Goal: Task Accomplishment & Management: Complete application form

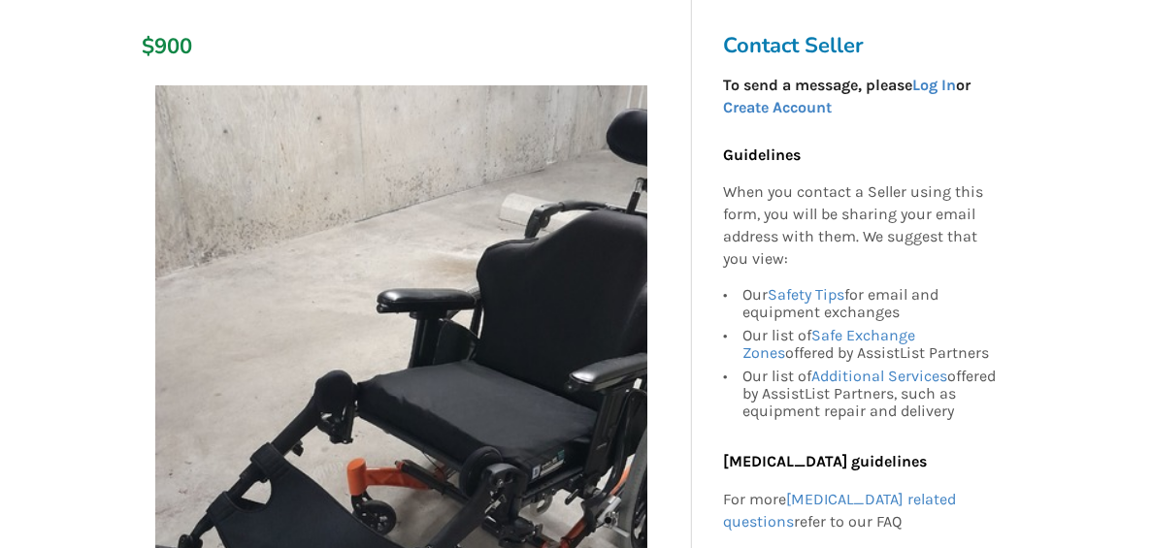
scroll to position [312, 0]
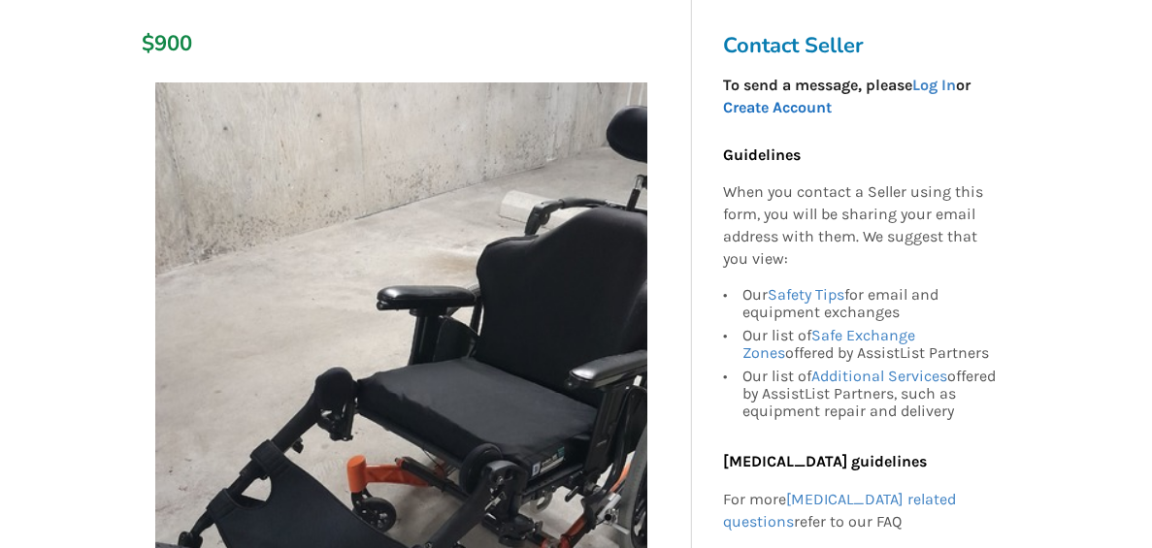
click at [832, 98] on link "Create Account" at bounding box center [777, 107] width 109 height 18
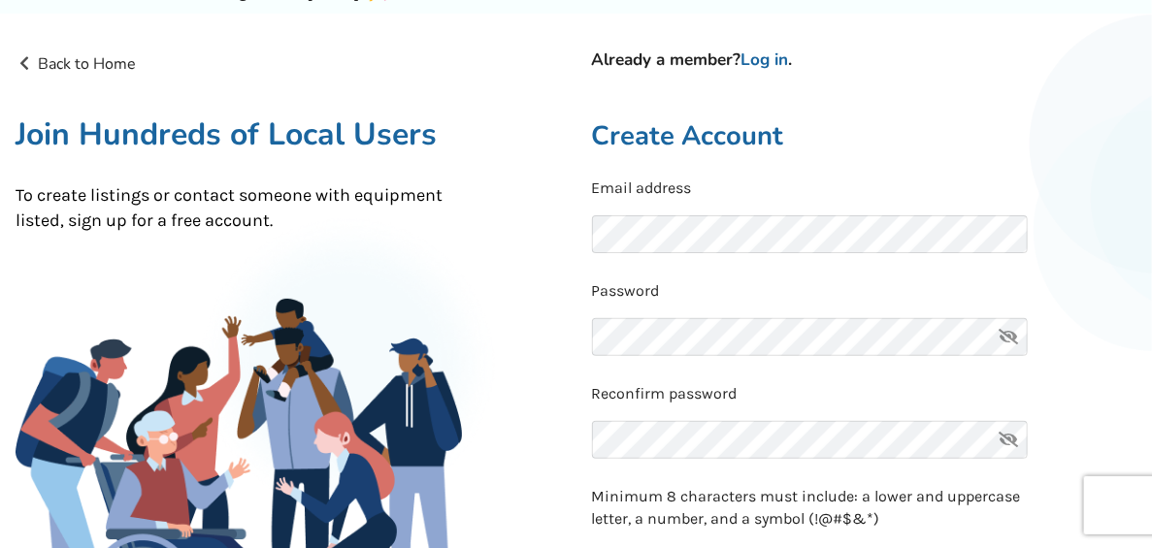
scroll to position [85, 0]
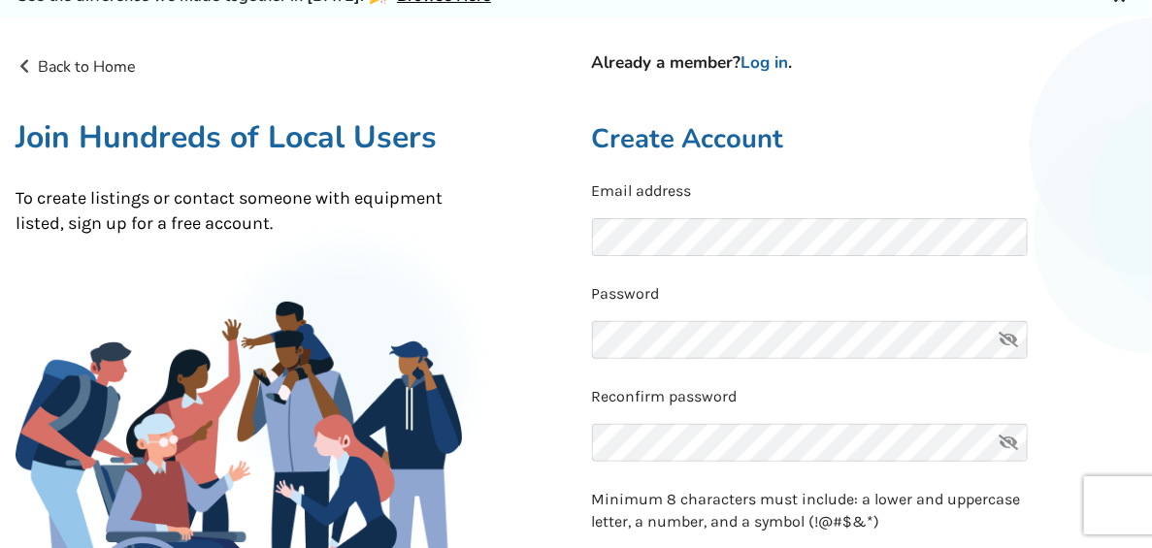
click at [1008, 321] on icon at bounding box center [1008, 340] width 39 height 38
click at [511, 336] on div "Back to Home Already a member? Log in . Join Hundreds of Local Users To create …" at bounding box center [576, 527] width 1152 height 975
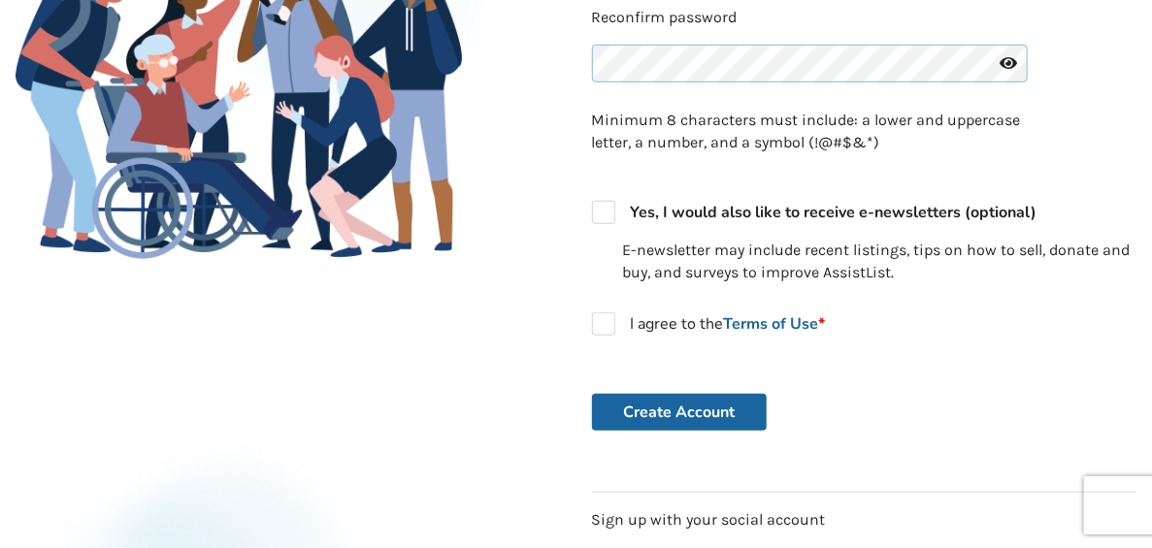
scroll to position [469, 0]
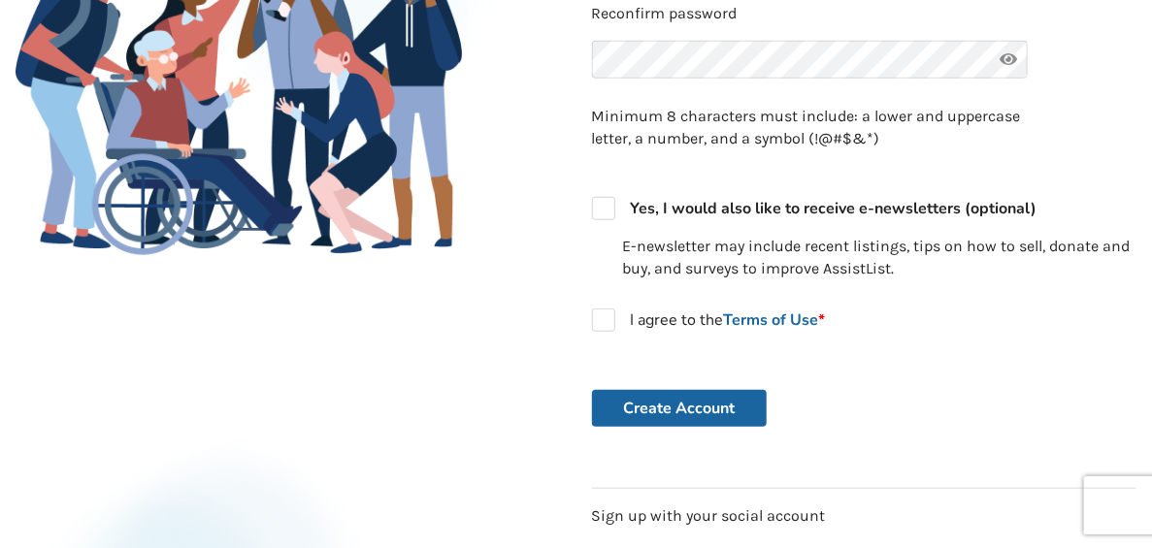
click at [629, 227] on form "Email address Password Reconfirm password Minimum 8 characters must include: a …" at bounding box center [864, 112] width 545 height 631
click at [608, 312] on label "I agree to the Terms of Use *" at bounding box center [709, 320] width 234 height 23
checkbox input "true"
click at [669, 392] on button "Create Account" at bounding box center [679, 408] width 175 height 37
